Goal: Find specific fact: Find specific fact

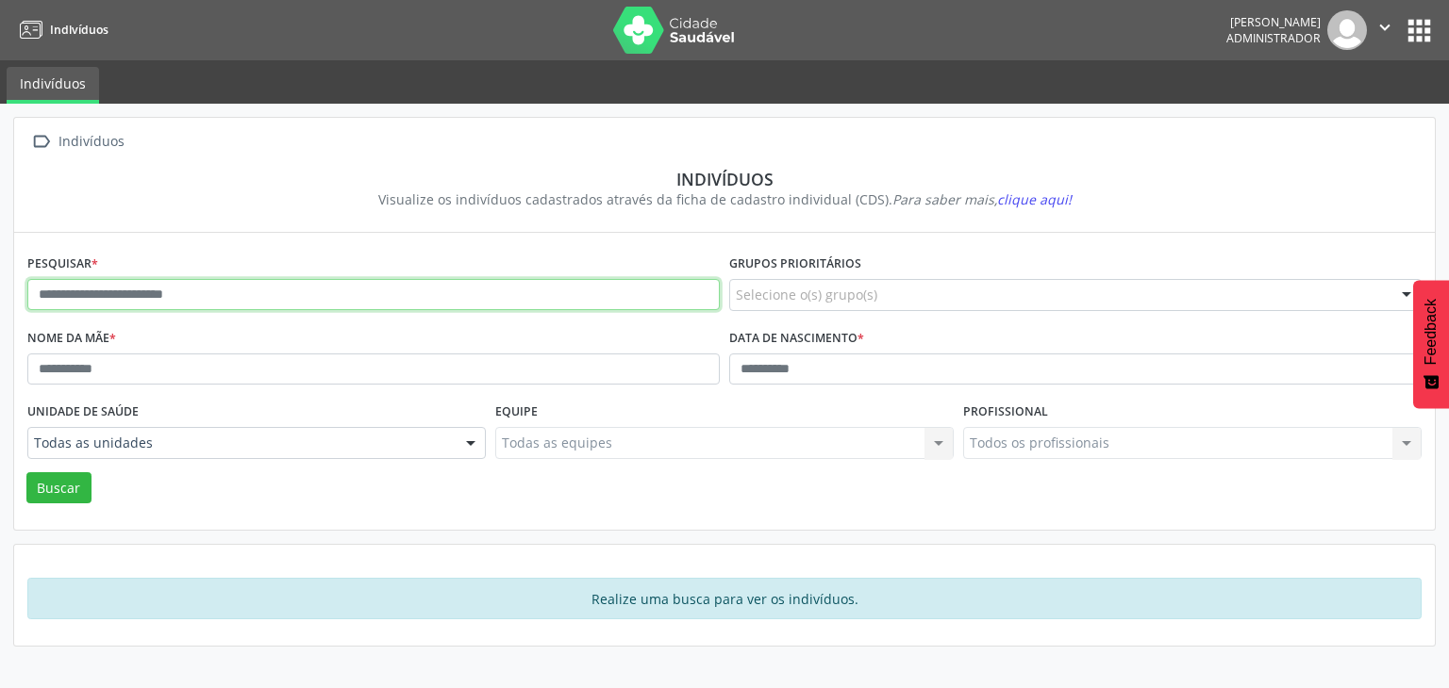
click at [220, 286] on input "text" at bounding box center [373, 295] width 692 height 32
type input "**********"
click at [26, 472] on button "Buscar" at bounding box center [58, 488] width 65 height 32
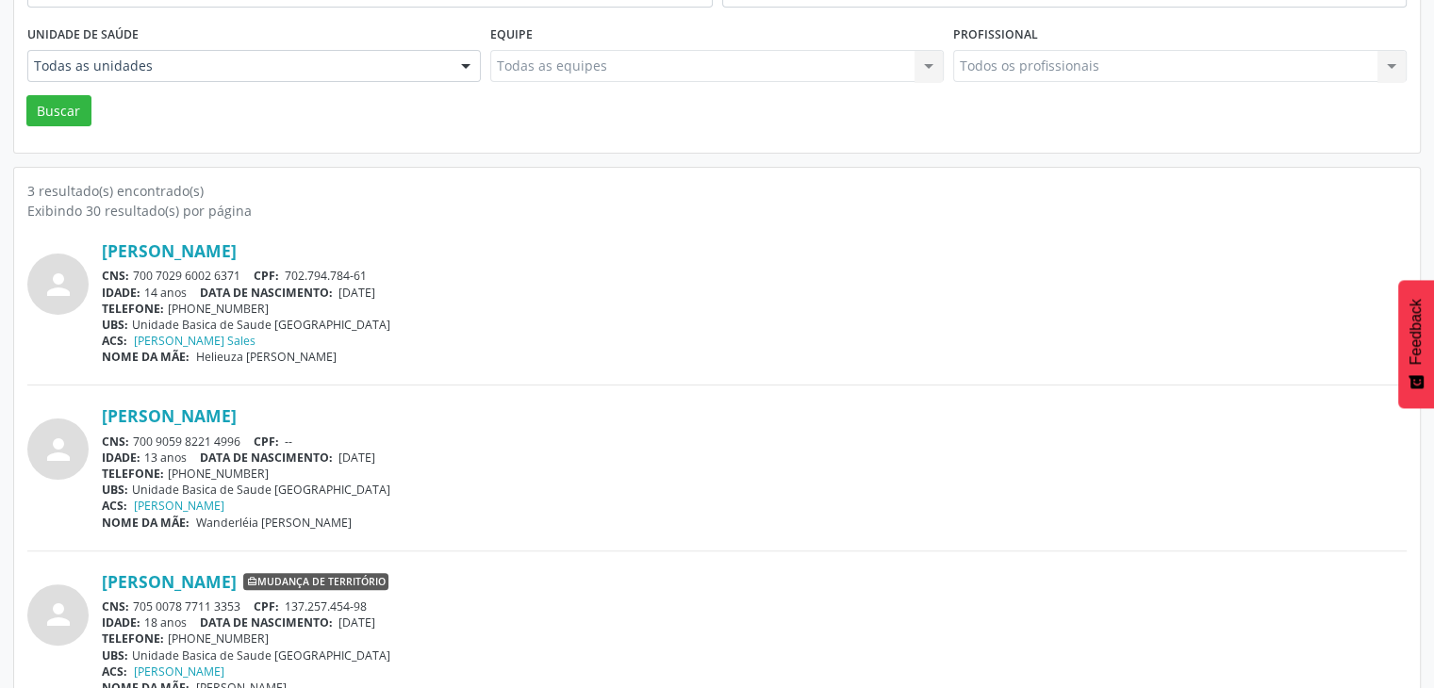
scroll to position [410, 0]
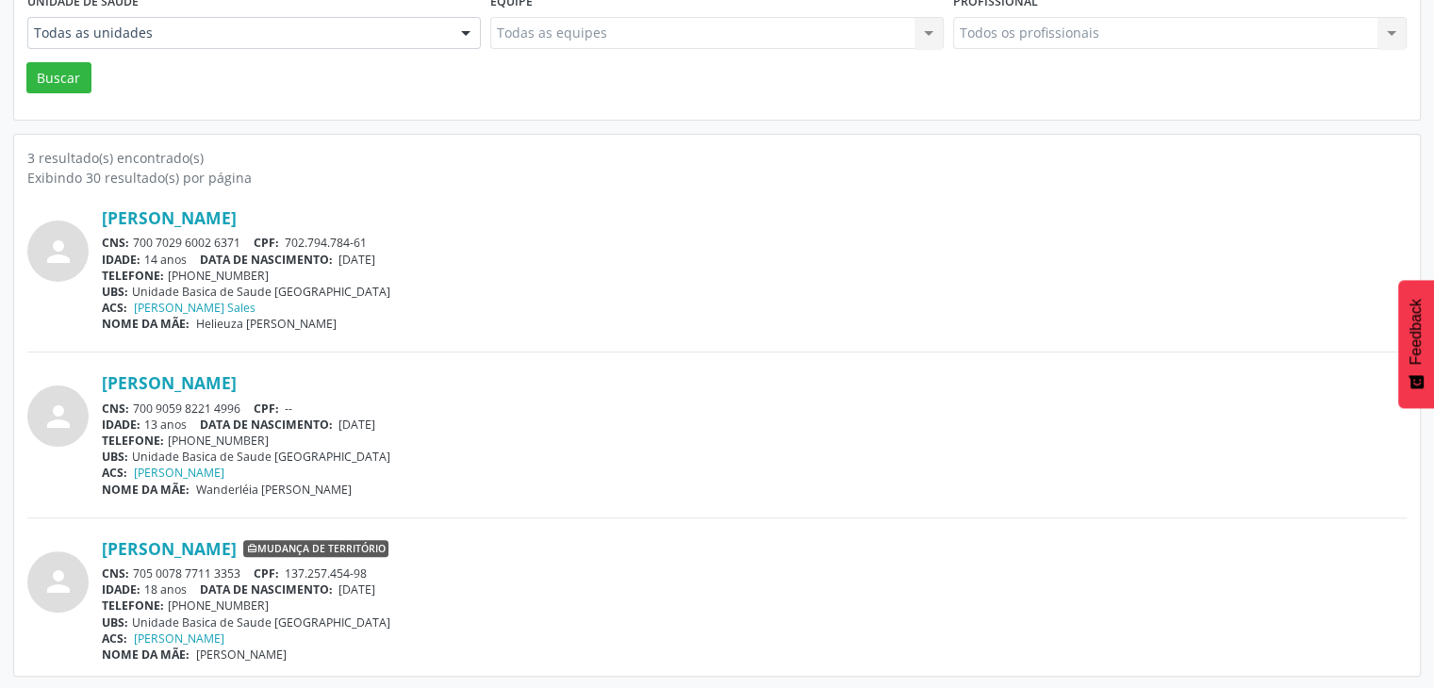
drag, startPoint x: 136, startPoint y: 569, endPoint x: 240, endPoint y: 559, distance: 105.1
click at [240, 559] on div "[PERSON_NAME] Mudança de território CNS: 705 0078 7711 3353 CPF: 137.257.454-98…" at bounding box center [754, 600] width 1305 height 124
copy div "705 0078 7711 3353"
drag, startPoint x: 341, startPoint y: 586, endPoint x: 408, endPoint y: 585, distance: 67.0
click at [408, 585] on div "IDADE: 18 anos DATA DE NASCIMENTO: [DEMOGRAPHIC_DATA]" at bounding box center [754, 590] width 1305 height 16
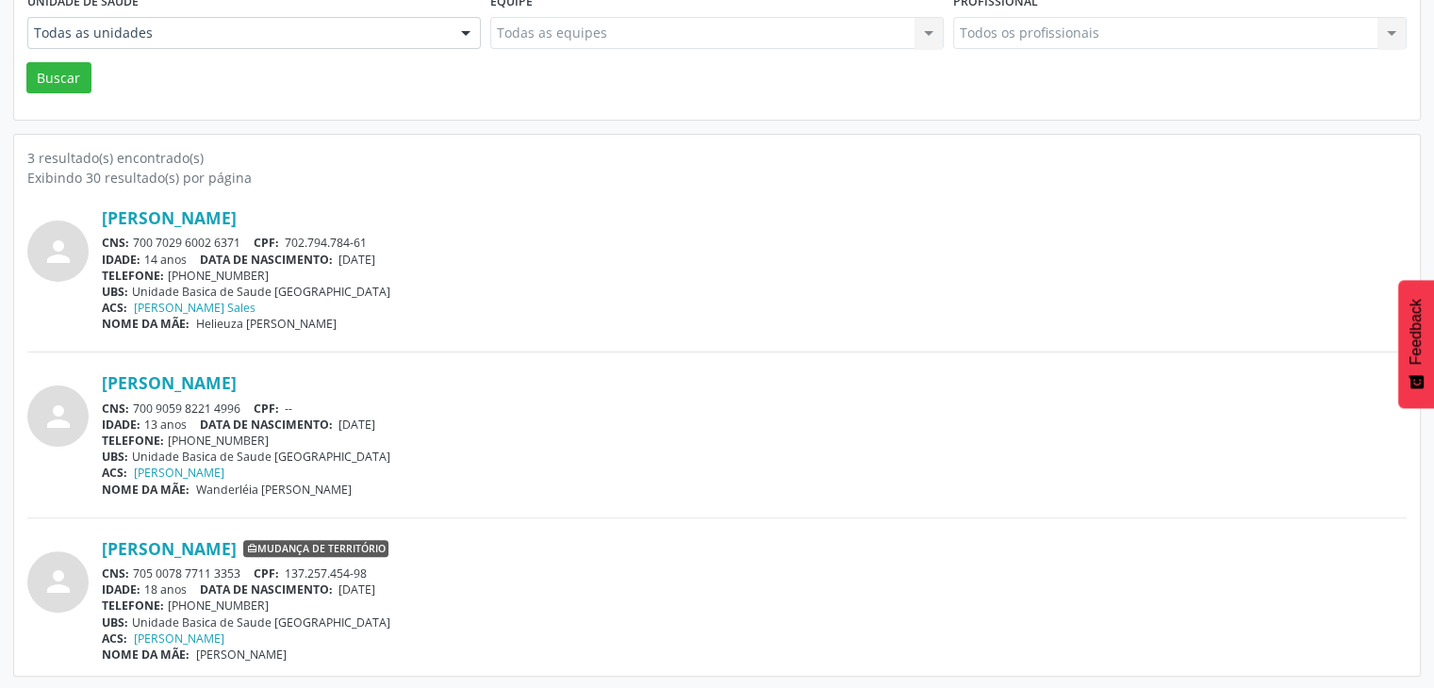
copy span "[DATE]"
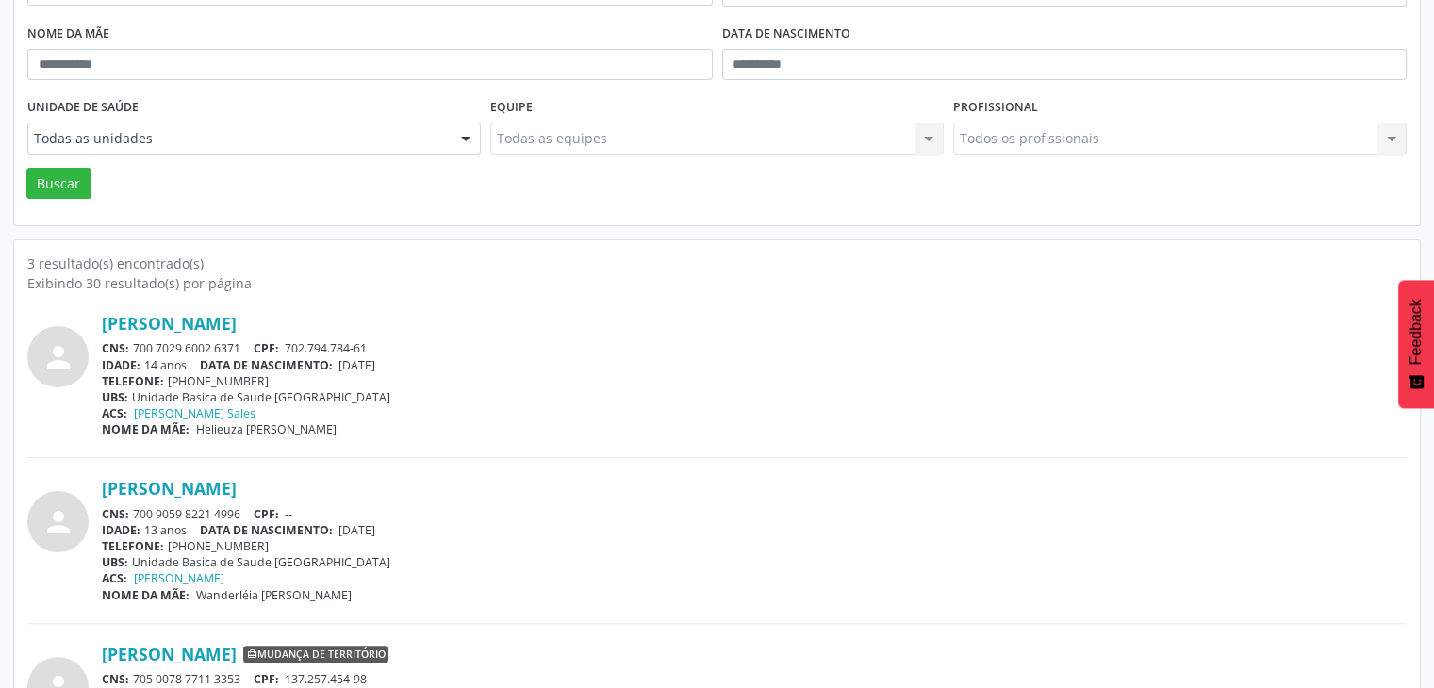
scroll to position [127, 0]
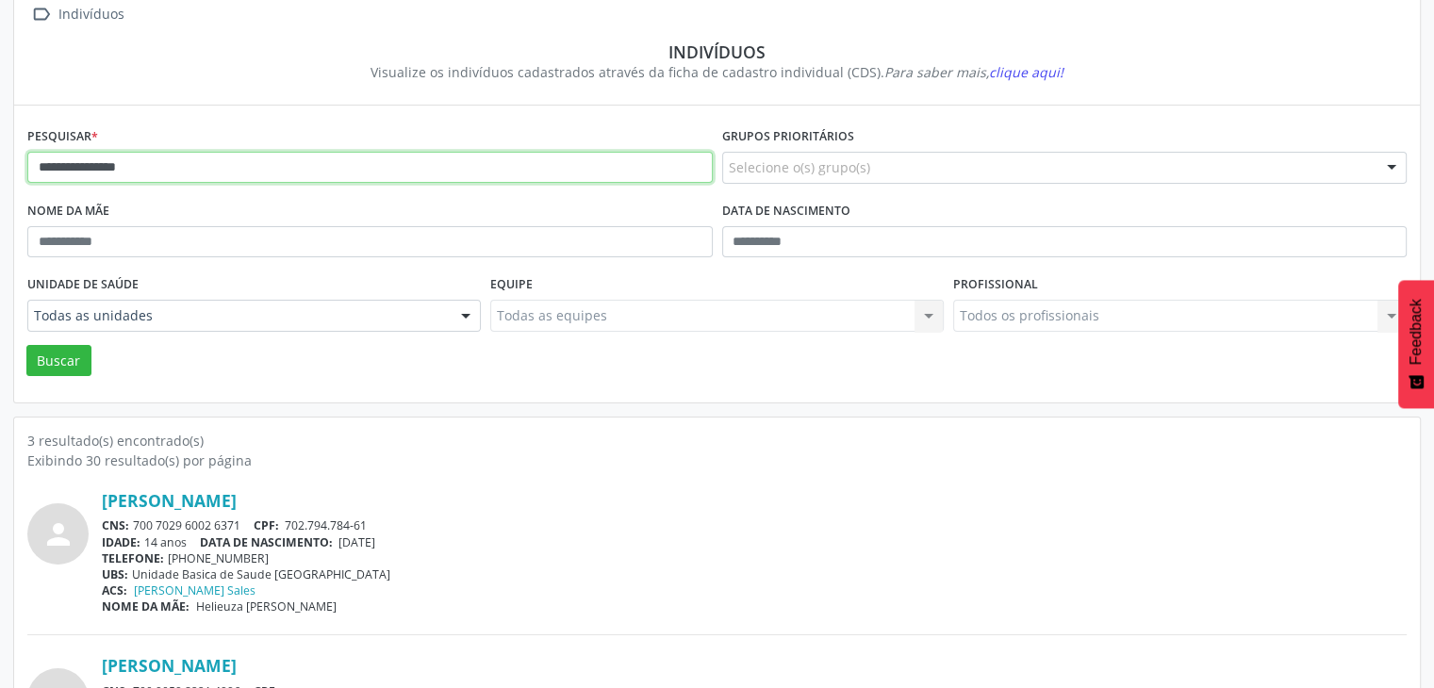
click at [136, 156] on input "**********" at bounding box center [370, 168] width 686 height 32
type input "**********"
click at [26, 345] on button "Buscar" at bounding box center [58, 361] width 65 height 32
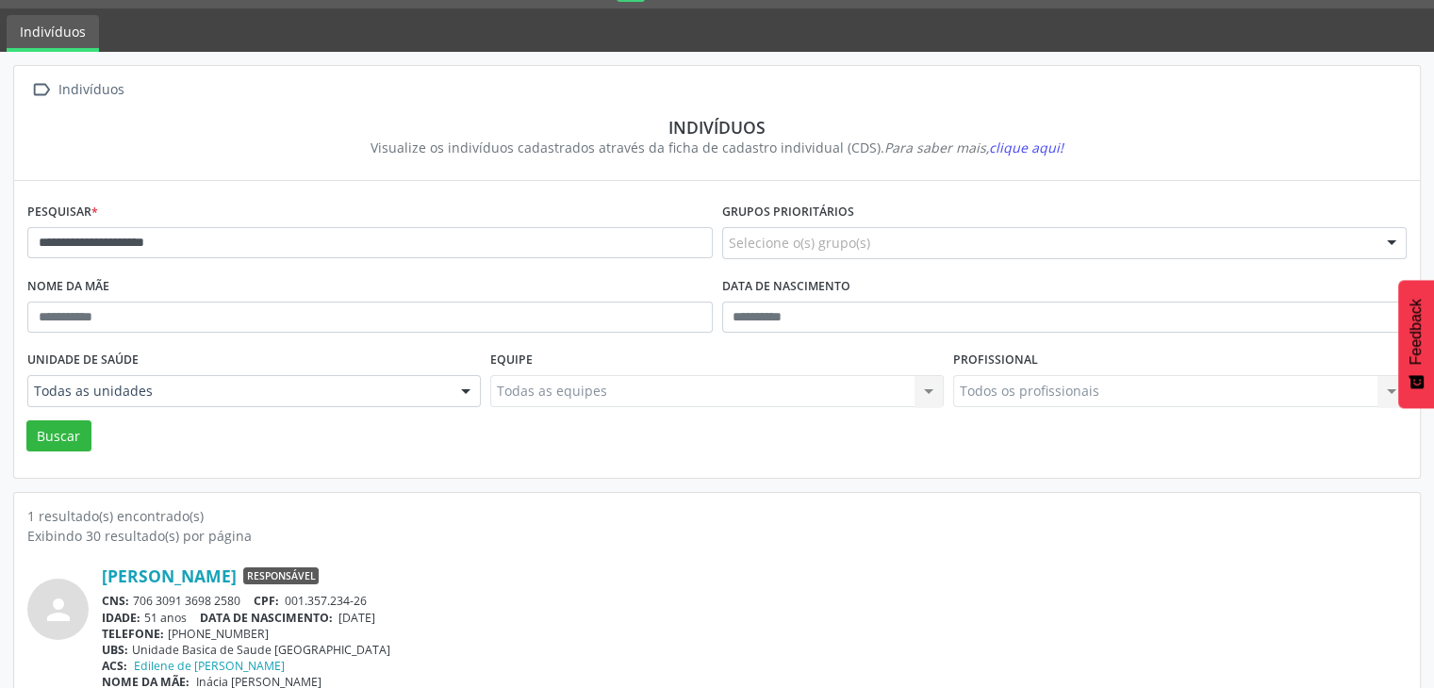
scroll to position [79, 0]
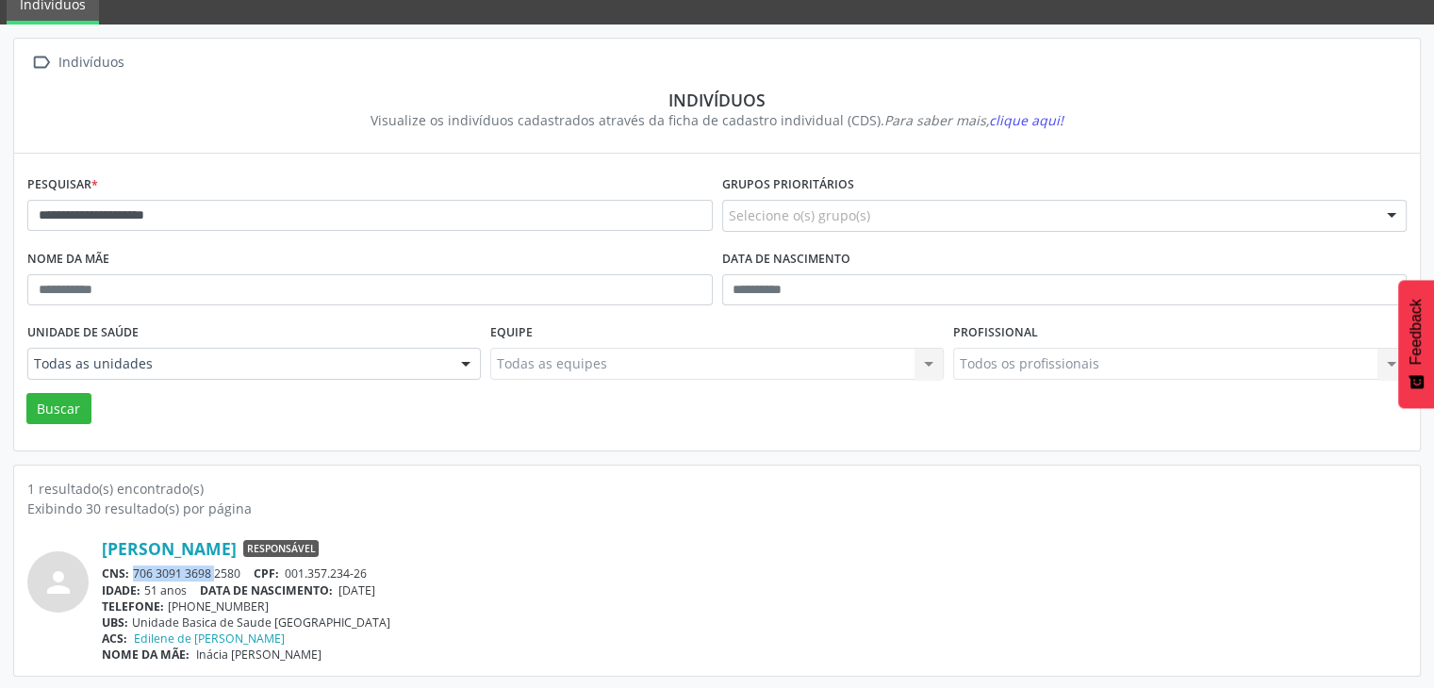
drag, startPoint x: 128, startPoint y: 574, endPoint x: 192, endPoint y: 570, distance: 64.3
click at [192, 570] on div "CNS: 706 3091 3698 2580 CPF: 001.357.234-26" at bounding box center [754, 574] width 1305 height 16
click at [185, 571] on div "CNS: 706 3091 3698 2580 CPF: 001.357.234-26" at bounding box center [754, 574] width 1305 height 16
drag, startPoint x: 135, startPoint y: 574, endPoint x: 239, endPoint y: 568, distance: 103.9
click at [239, 568] on div "CNS: 706 3091 3698 2580 CPF: 001.357.234-26" at bounding box center [754, 574] width 1305 height 16
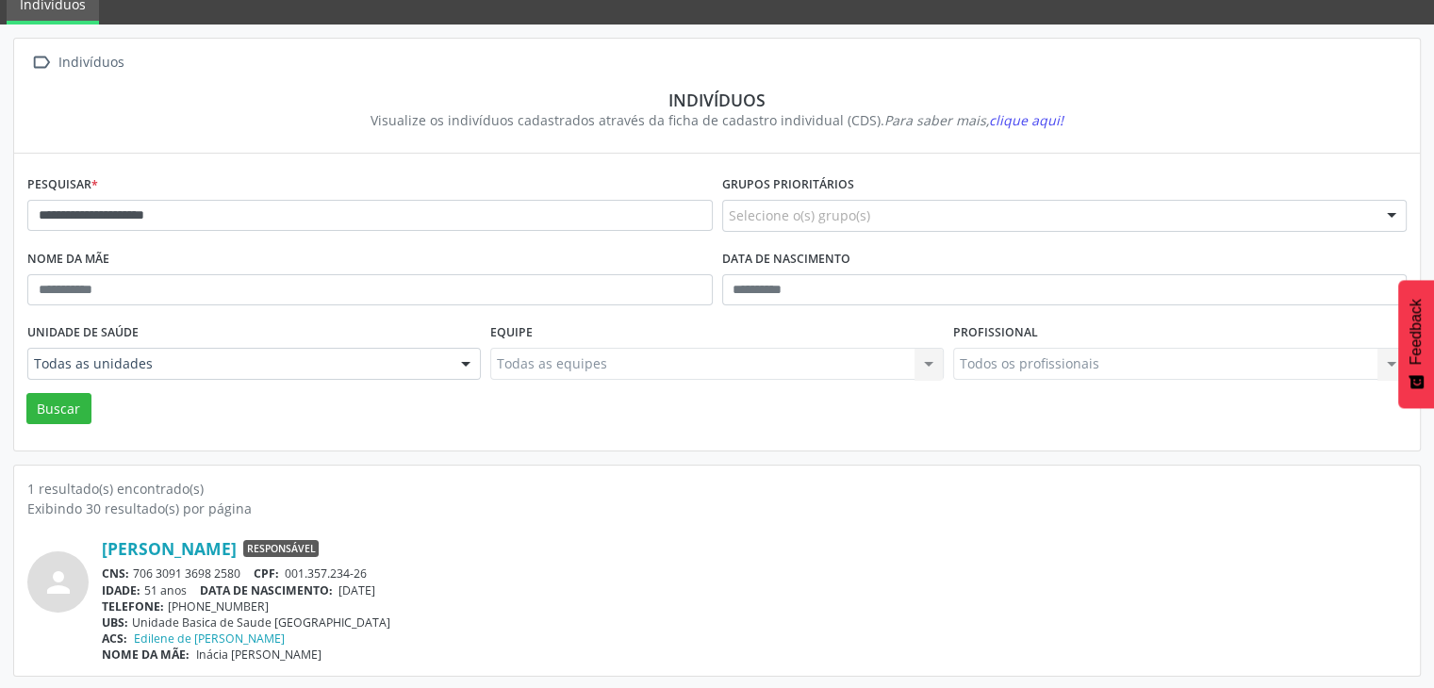
copy div "706 3091 3698 2580"
drag, startPoint x: 344, startPoint y: 588, endPoint x: 404, endPoint y: 588, distance: 59.4
click at [375, 588] on span "[DATE]" at bounding box center [357, 591] width 37 height 16
copy span "[DATE]"
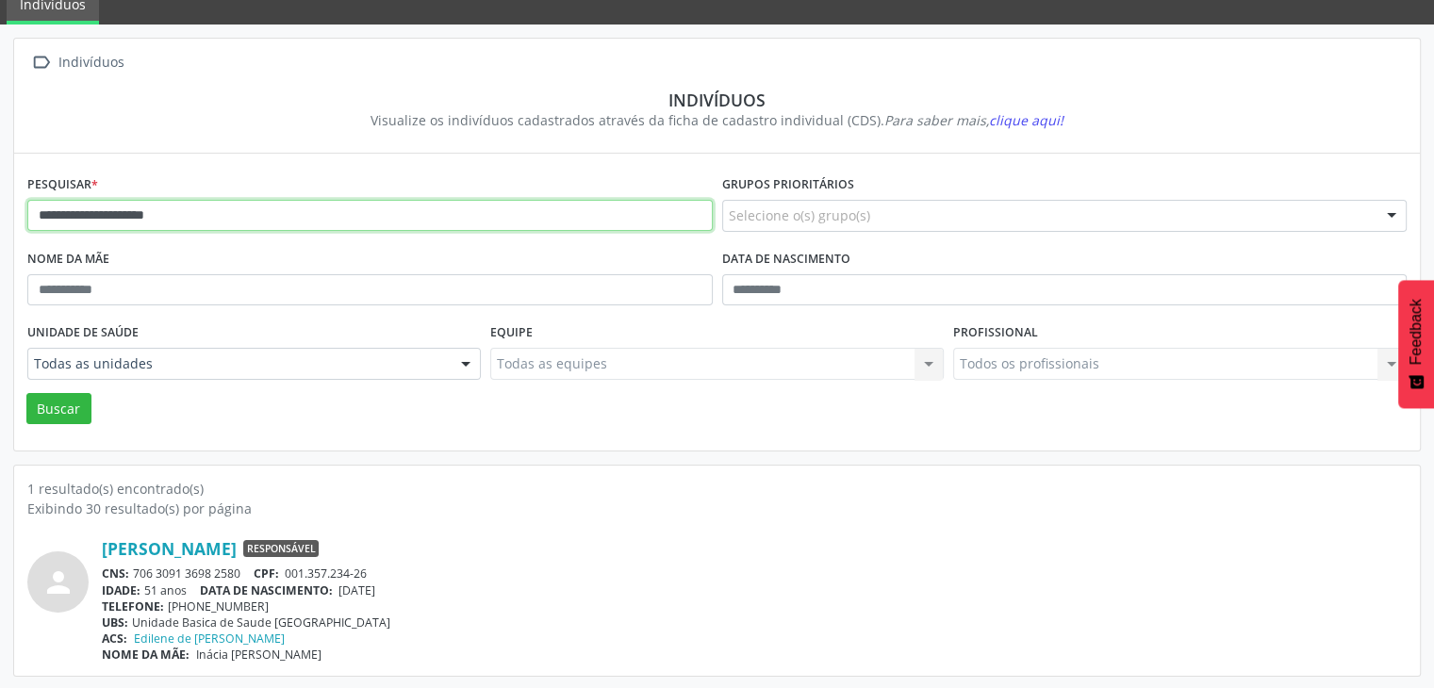
click at [216, 209] on input "**********" at bounding box center [370, 216] width 686 height 32
type input "****"
click at [26, 393] on button "Buscar" at bounding box center [58, 409] width 65 height 32
